Goal: Navigation & Orientation: Understand site structure

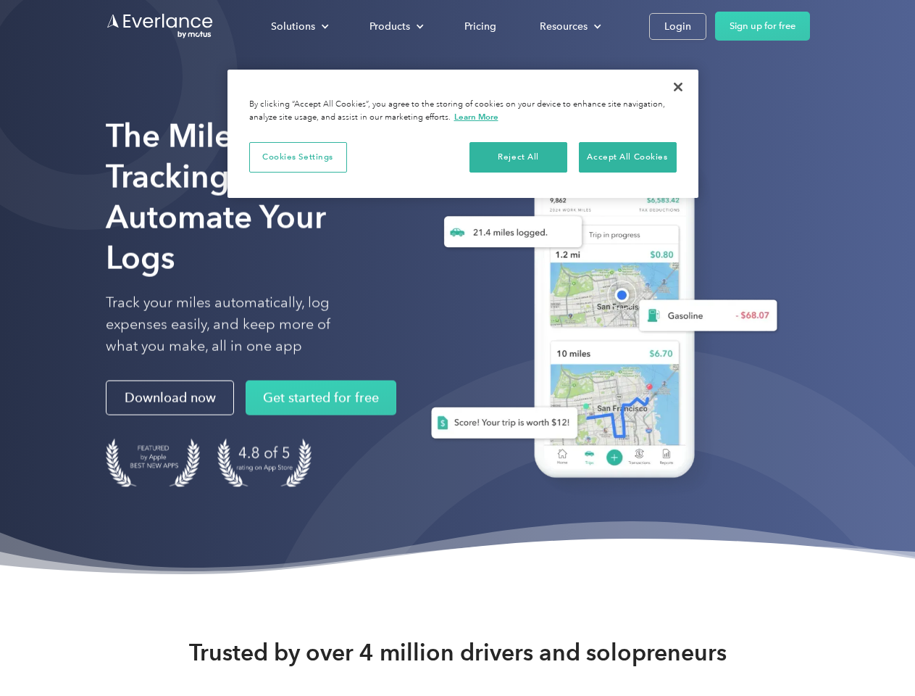
click at [299, 26] on div "Solutions" at bounding box center [293, 26] width 44 height 18
click at [395, 26] on div "Products" at bounding box center [390, 26] width 41 height 18
click at [569, 26] on div "Resources" at bounding box center [564, 26] width 48 height 18
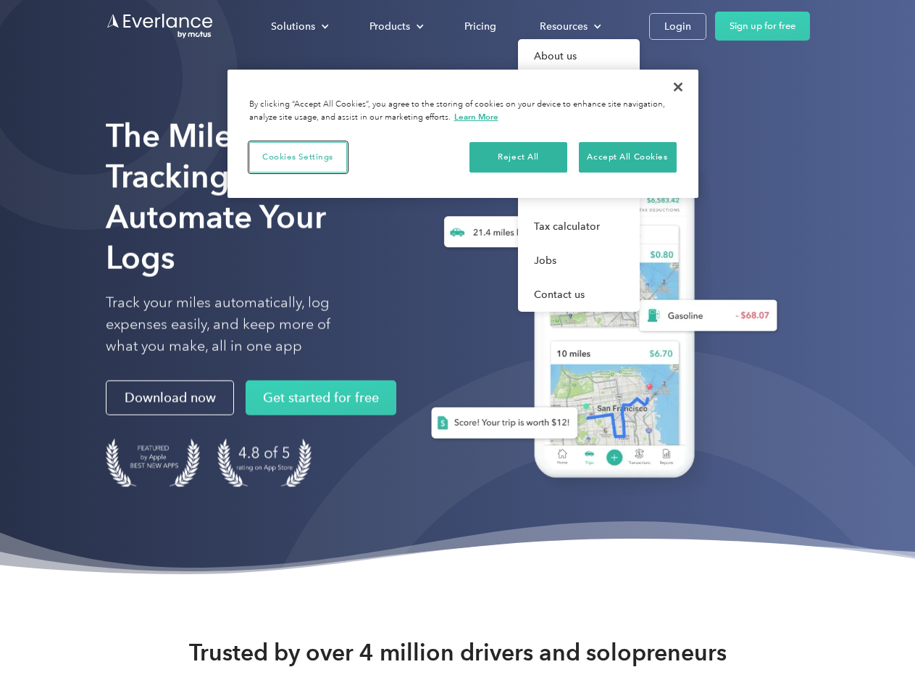
click at [298, 157] on button "Cookies Settings" at bounding box center [298, 157] width 98 height 30
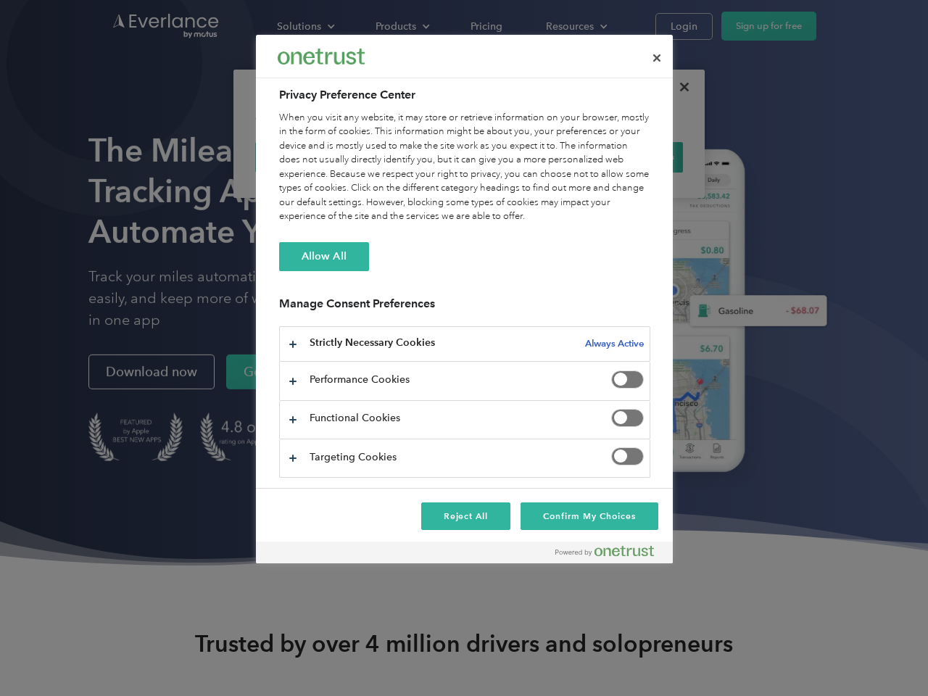
click at [519, 157] on div "When you visit any website, it may store or retrieve information on your browse…" at bounding box center [464, 167] width 371 height 113
click at [628, 157] on div "When you visit any website, it may store or retrieve information on your browse…" at bounding box center [464, 167] width 371 height 113
click at [678, 87] on div at bounding box center [464, 348] width 928 height 696
